Goal: Complete application form: Complete application form

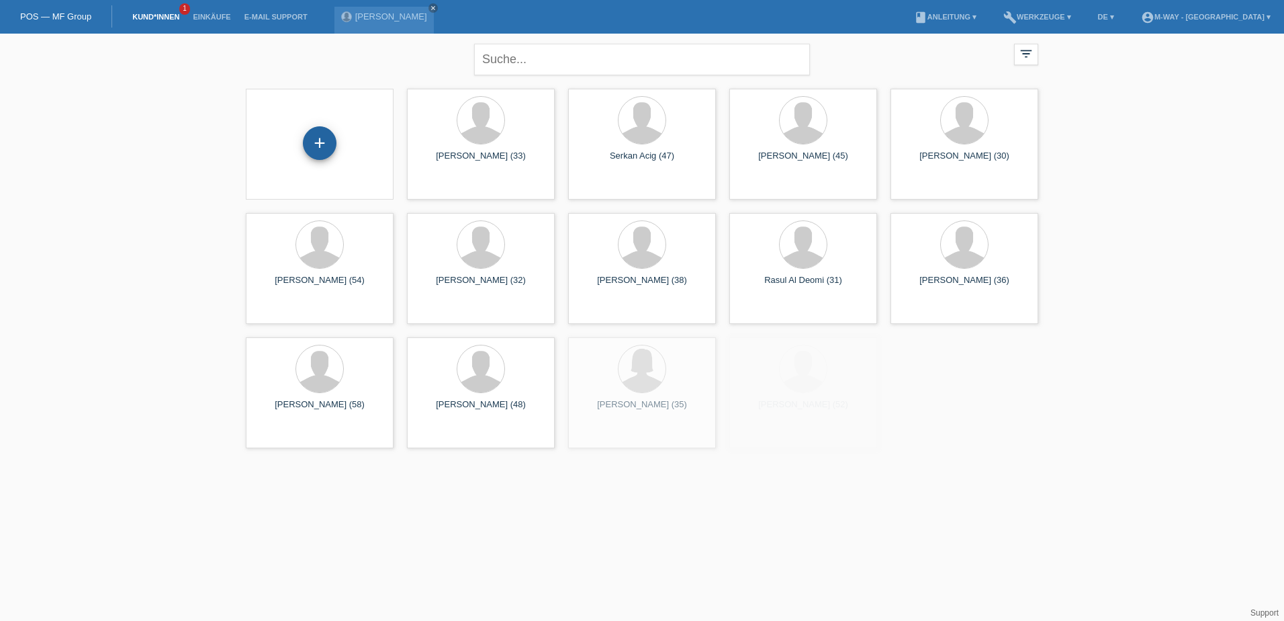
click at [320, 152] on div "+" at bounding box center [320, 143] width 34 height 34
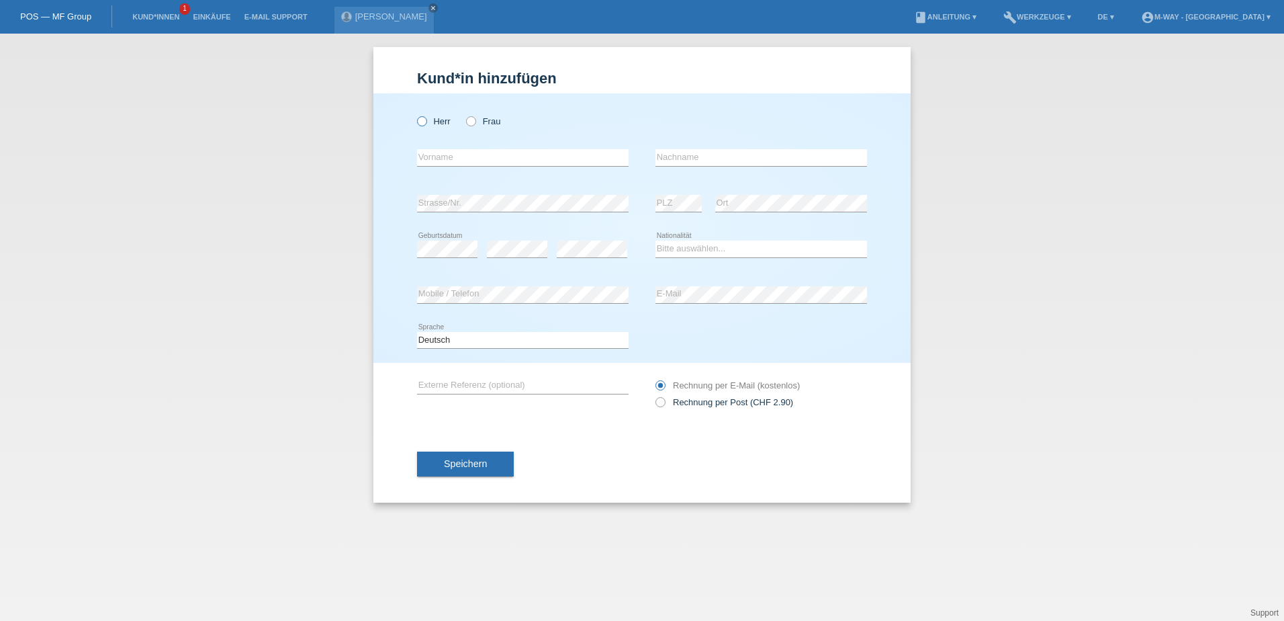
click at [415, 114] on icon at bounding box center [415, 114] width 0 height 0
click at [426, 120] on input "Herr" at bounding box center [421, 120] width 9 height 9
radio input "true"
click at [447, 154] on input "text" at bounding box center [523, 157] width 212 height 17
type input "Bojan"
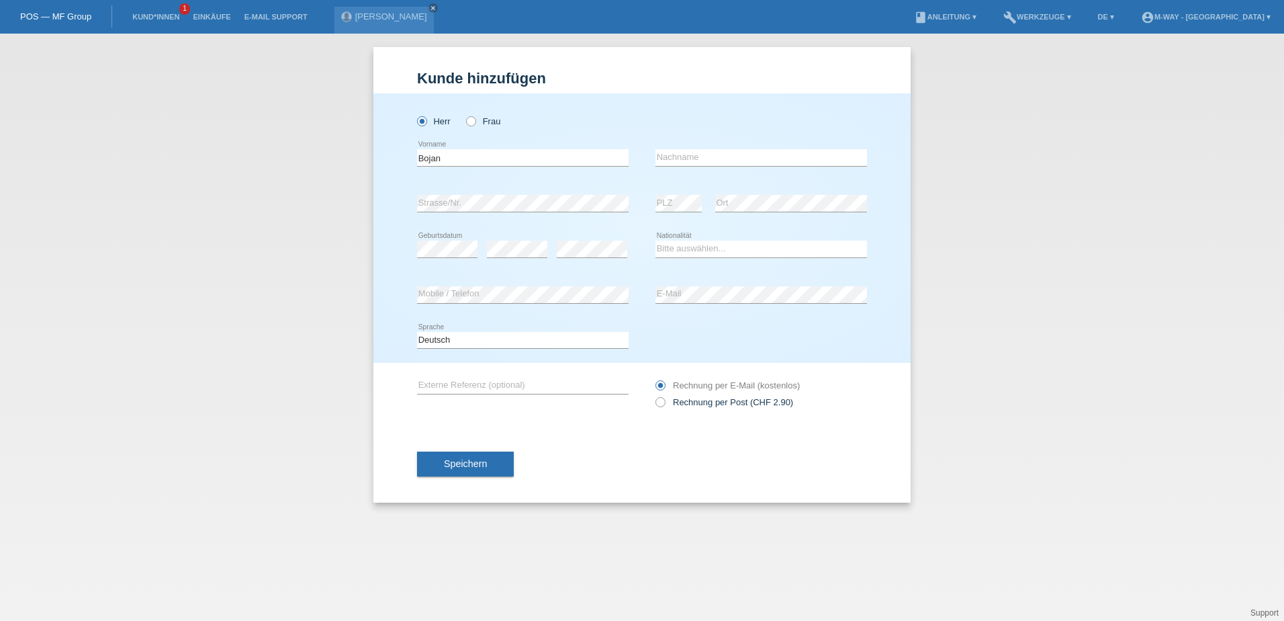
click at [765, 148] on div "error Nachname" at bounding box center [762, 158] width 212 height 46
click at [762, 153] on input "text" at bounding box center [762, 157] width 212 height 17
type input "[PERSON_NAME]"
click at [1125, 97] on div "Kund*in hinzufügen Kunde hinzufügen Kundin hinzufügen Herr Frau Bojan error Vor…" at bounding box center [642, 327] width 1284 height 587
click at [1098, 368] on div "Kund*in hinzufügen Kunde hinzufügen Kundin hinzufügen Herr Frau Bojan error Vor…" at bounding box center [642, 327] width 1284 height 587
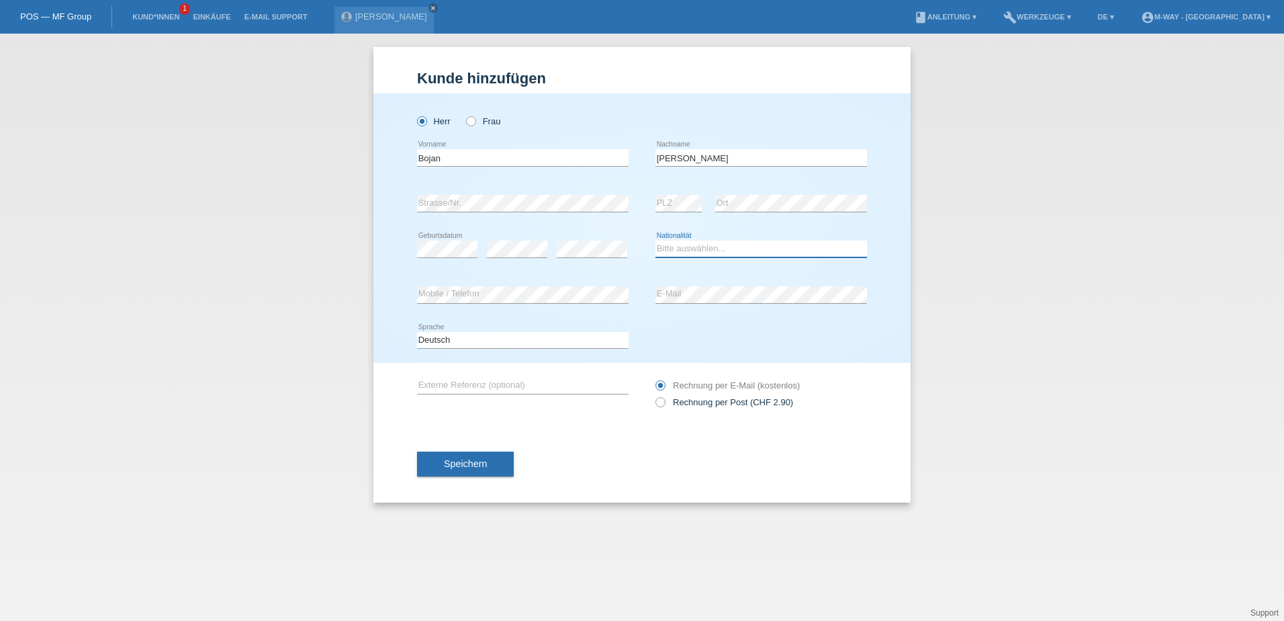
click at [690, 241] on select "Bitte auswählen... Schweiz Deutschland Liechtenstein Österreich ------------ Af…" at bounding box center [762, 248] width 212 height 16
click at [726, 250] on select "Bitte auswählen... Schweiz Deutschland Liechtenstein Österreich ------------ Af…" at bounding box center [762, 248] width 212 height 16
click at [725, 249] on select "Bitte auswählen... Schweiz Deutschland Liechtenstein Österreich ------------ Af…" at bounding box center [762, 248] width 212 height 16
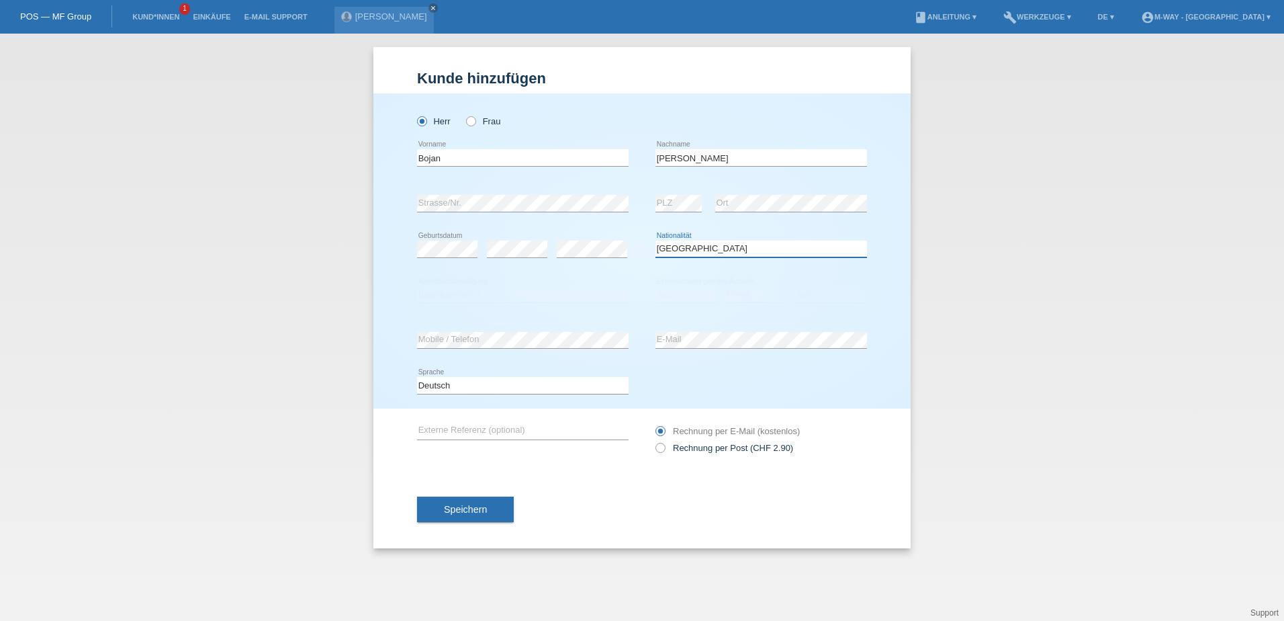
click at [701, 249] on select "Bitte auswählen... Schweiz Deutschland Liechtenstein Österreich ------------ Af…" at bounding box center [762, 248] width 212 height 16
click at [656, 240] on select "Bitte auswählen... Schweiz Deutschland Liechtenstein Österreich ------------ Af…" at bounding box center [762, 248] width 212 height 16
click at [711, 253] on select "Bitte auswählen... Schweiz Deutschland Liechtenstein Österreich ------------ Af…" at bounding box center [762, 248] width 212 height 16
select select "HR"
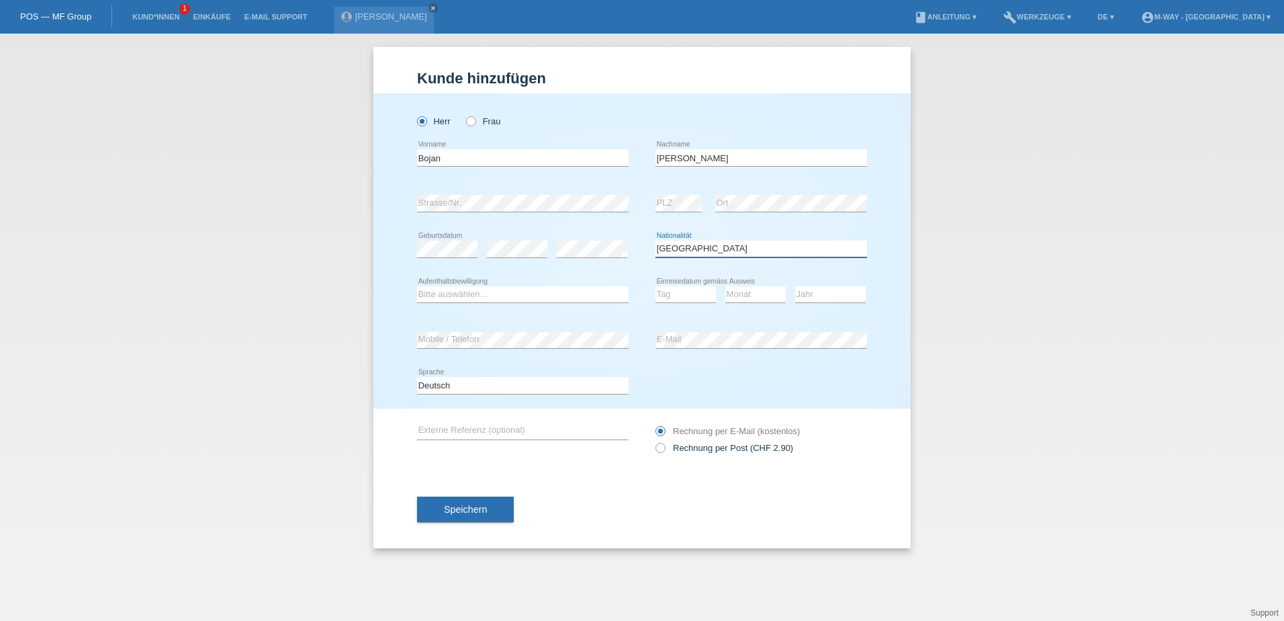
click at [656, 240] on select "Bitte auswählen... Schweiz Deutschland Liechtenstein Österreich ------------ Af…" at bounding box center [762, 248] width 212 height 16
click at [551, 296] on select "Bitte auswählen... C B B - Flüchtlingsstatus Andere" at bounding box center [523, 294] width 212 height 16
select select "C"
click at [417, 286] on select "Bitte auswählen... C B B - Flüchtlingsstatus Andere" at bounding box center [523, 294] width 212 height 16
click at [664, 291] on select "Tag 01 02 03 04 05 06 07 08 09 10 11" at bounding box center [686, 294] width 60 height 16
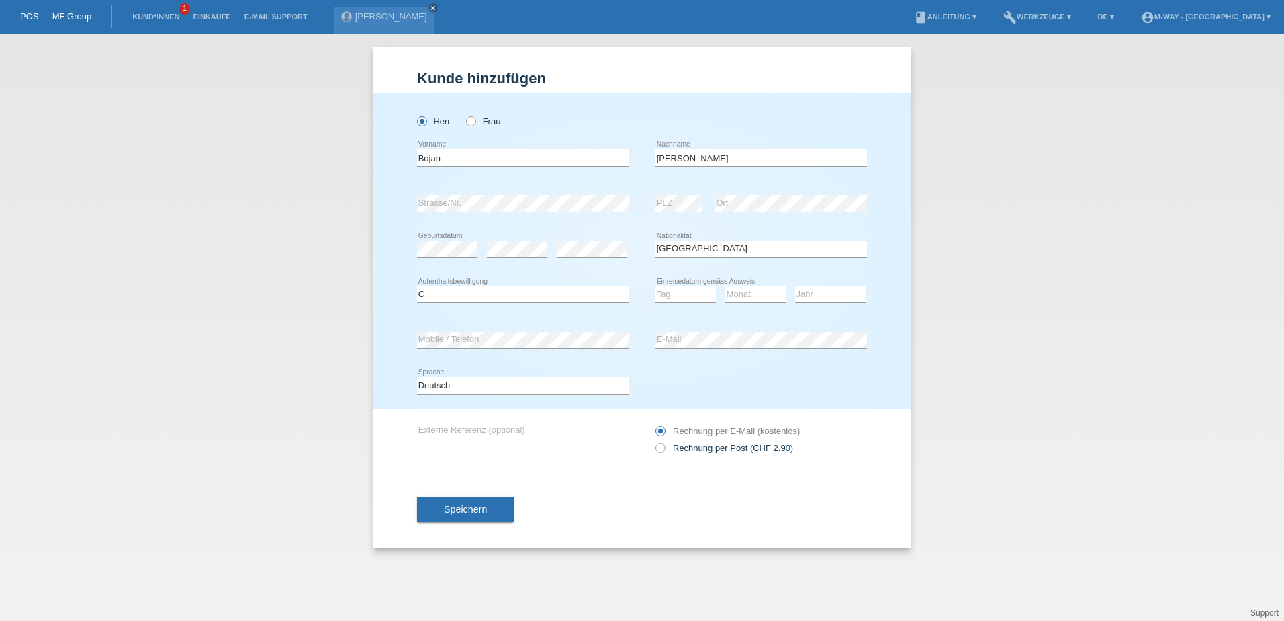
click at [741, 318] on div "error E-Mail" at bounding box center [762, 340] width 212 height 46
click at [683, 298] on select "Tag 01 02 03 04 05 06 07 08 09 10 11" at bounding box center [686, 294] width 60 height 16
click at [697, 298] on select "Tag 01 02 03 04 05 06 07 08 09 10 11" at bounding box center [686, 294] width 60 height 16
click at [762, 298] on select "Monat 01 02 03 04 05 06 07 08 09 10 11" at bounding box center [755, 294] width 60 height 16
click at [811, 298] on select "Jahr 2025 2024 2023 2022 2021 2020 2019 2018 2017 2016 2015 2014 2013 2012 2011…" at bounding box center [830, 294] width 71 height 16
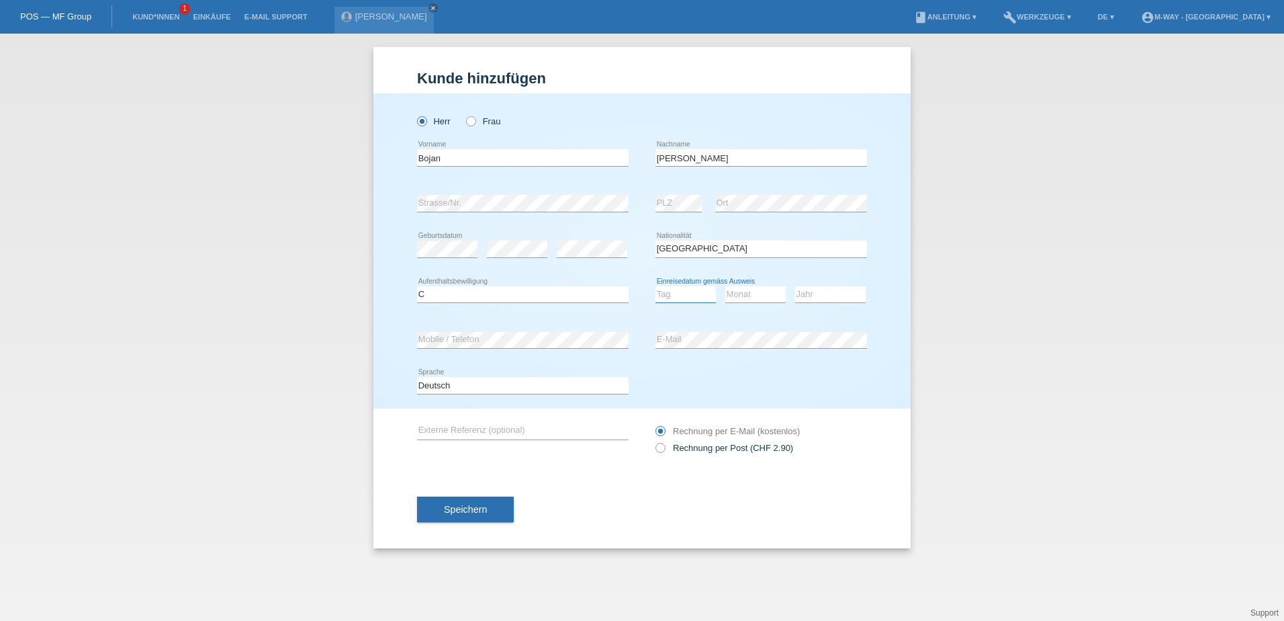
click at [705, 288] on select "Tag 01 02 03 04 05 06 07 08 09 10 11" at bounding box center [686, 294] width 60 height 16
click at [698, 295] on select "Tag 01 02 03 04 05 06 07 08 09 10 11" at bounding box center [686, 294] width 60 height 16
click at [740, 397] on div "Deutsch Français Italiano English error Sprache" at bounding box center [642, 386] width 450 height 46
click at [675, 296] on select "Tag 01 02 03 04 05 06 07 08 09 10 11" at bounding box center [686, 294] width 60 height 16
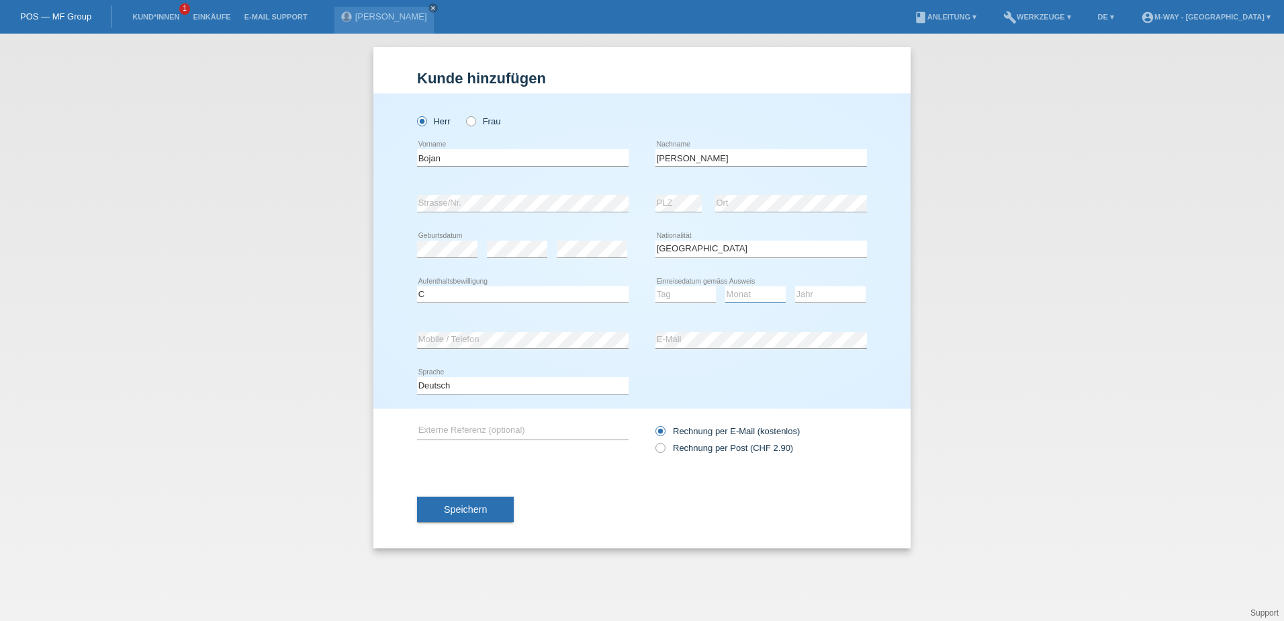
click at [773, 298] on select "Monat 01 02 03 04 05 06 07 08 09 10 11" at bounding box center [755, 294] width 60 height 16
click at [823, 298] on select "Jahr 2025 2024 2023 2022 2021 2020 2019 2018 2017 2016 2015 2014 2013 2012 2011…" at bounding box center [830, 294] width 71 height 16
click at [689, 293] on select "Tag 01 02 03 04 05 06 07 08 09 10 11" at bounding box center [686, 294] width 60 height 16
click at [656, 286] on select "Tag 01 02 03 04 05 06 07 08 09 10 11" at bounding box center [686, 294] width 60 height 16
click at [707, 300] on select "Tag 01 02 03 04 05 06 07 08 09 10 11" at bounding box center [686, 294] width 60 height 16
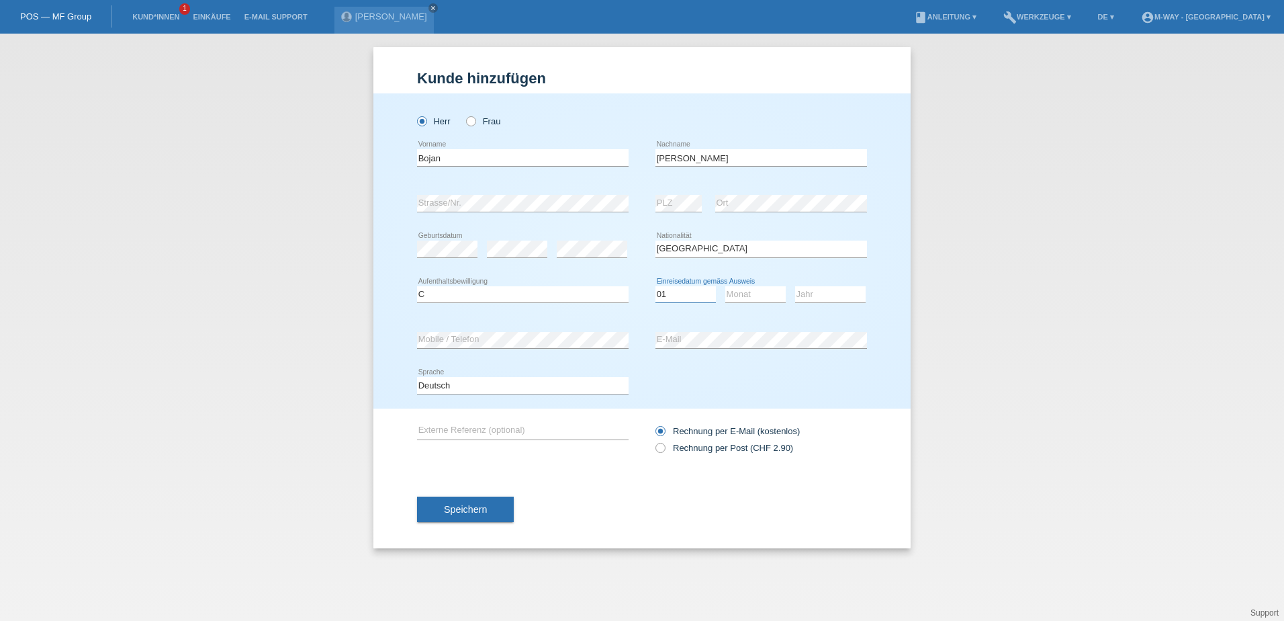
select select "02"
click at [656, 286] on select "Tag 01 02 03 04 05 06 07 08 09 10 11" at bounding box center [686, 294] width 60 height 16
click at [761, 296] on select "Monat 01 02 03 04 05 06 07 08 09 10 11" at bounding box center [755, 294] width 60 height 16
select select "01"
click at [725, 286] on select "Monat 01 02 03 04 05 06 07 08 09 10 11" at bounding box center [755, 294] width 60 height 16
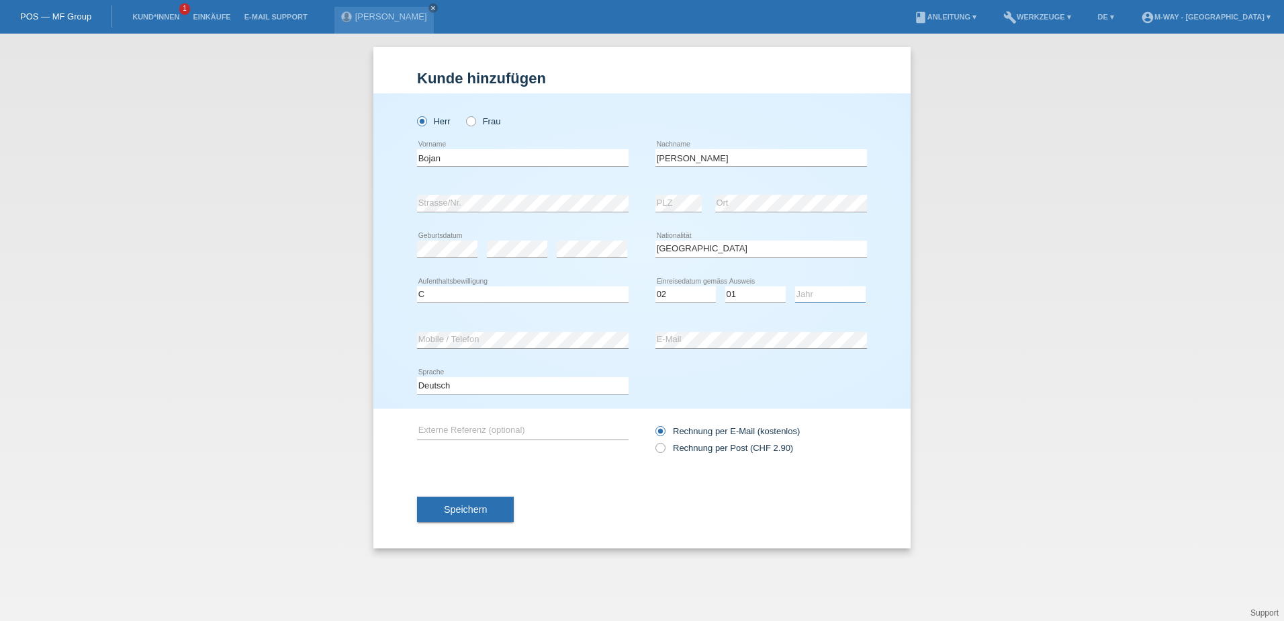
click at [833, 298] on select "Jahr 2025 2024 2023 2022 2021 2020 2019 2018 2017 2016 2015 2014 2013 2012 2011…" at bounding box center [830, 294] width 71 height 16
select select "1992"
click at [795, 286] on select "Jahr 2025 2024 2023 2022 2021 2020 2019 2018 2017 2016 2015 2014 2013 2012 2011…" at bounding box center [830, 294] width 71 height 16
click at [484, 504] on span "Speichern" at bounding box center [465, 509] width 43 height 11
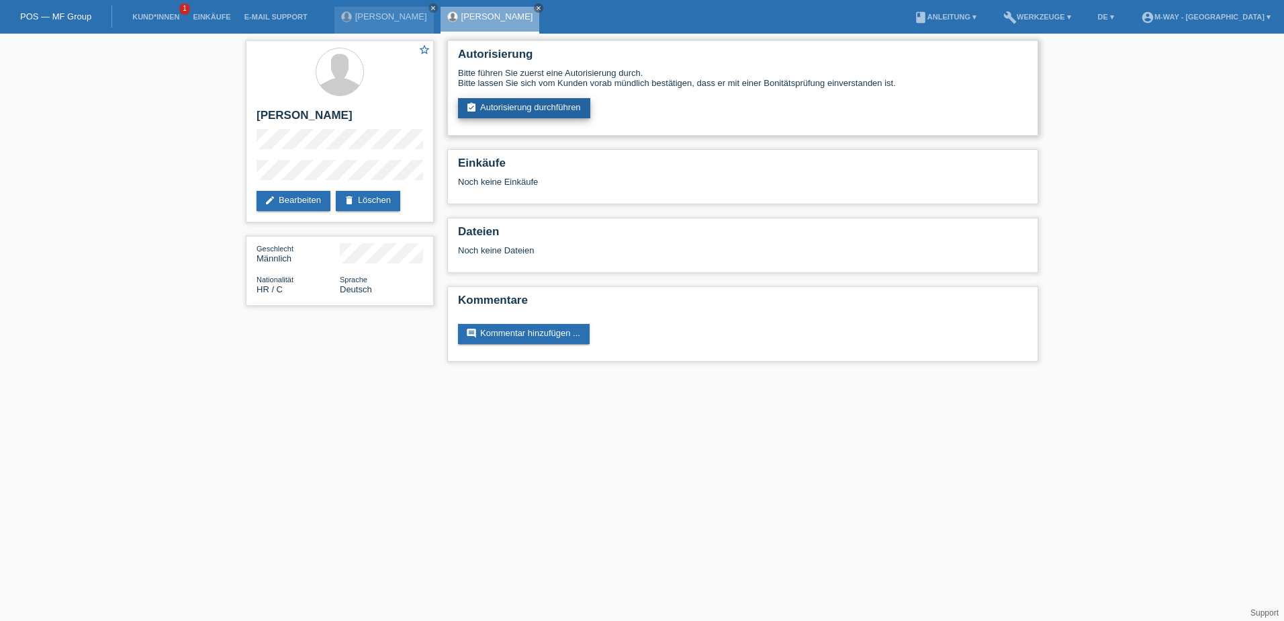
click at [511, 113] on link "assignment_turned_in Autorisierung durchführen" at bounding box center [524, 108] width 132 height 20
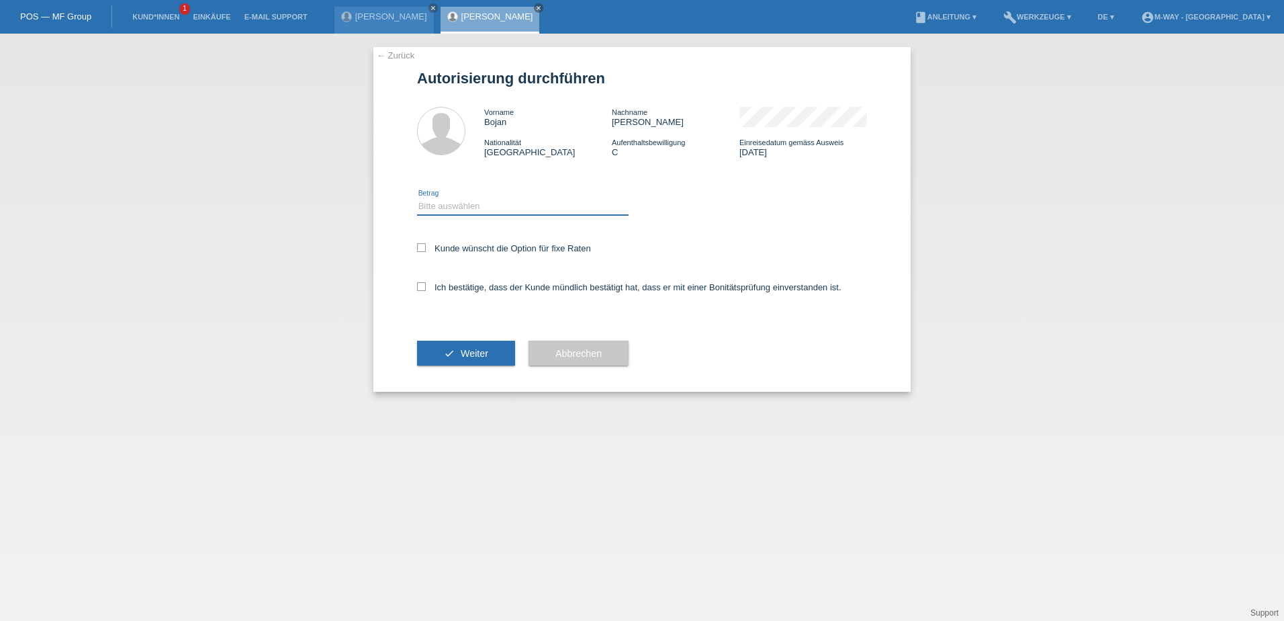
click at [494, 208] on select "Bitte auswählen CHF 1.00 - CHF 499.00 CHF 500.00 - CHF 1'999.00 CHF 2'000.00 - …" at bounding box center [523, 206] width 212 height 16
select select "3"
click at [417, 198] on select "Bitte auswählen CHF 1.00 - CHF 499.00 CHF 500.00 - CHF 1'999.00 CHF 2'000.00 - …" at bounding box center [523, 206] width 212 height 16
click at [422, 248] on icon at bounding box center [421, 247] width 9 height 9
click at [422, 248] on input "Kunde wünscht die Option für fixe Raten" at bounding box center [421, 247] width 9 height 9
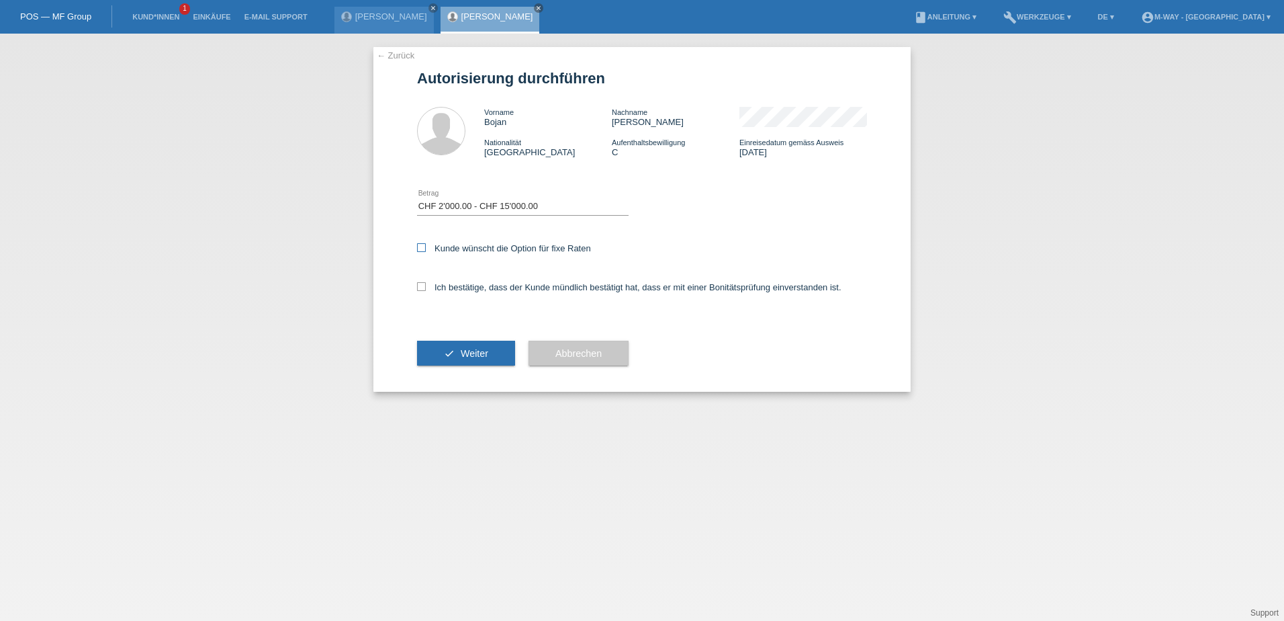
checkbox input "true"
click at [416, 283] on div "← Zurück Autorisierung durchführen Vorname Bojan Nachname Pavlovic Nationalität…" at bounding box center [641, 219] width 537 height 345
click at [417, 288] on icon at bounding box center [421, 286] width 9 height 9
click at [417, 288] on input "Ich bestätige, dass der Kunde mündlich bestätigt hat, dass er mit einer Bonität…" at bounding box center [421, 286] width 9 height 9
checkbox input "true"
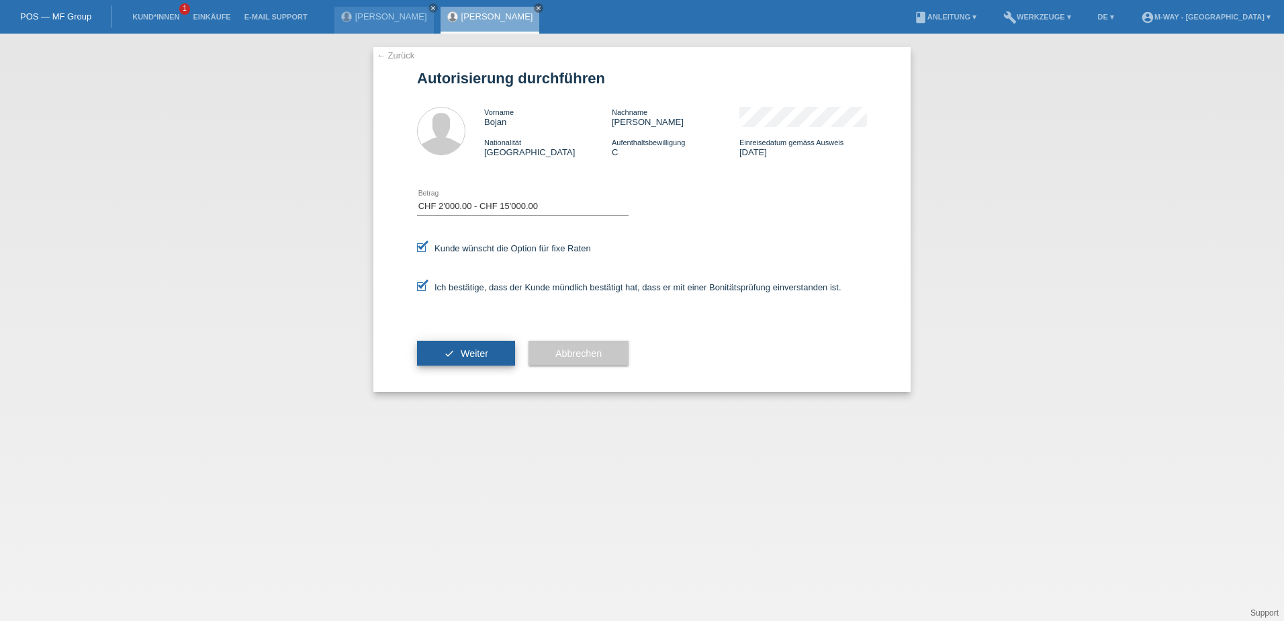
click at [462, 352] on span "Weiter" at bounding box center [475, 353] width 28 height 11
